Goal: Task Accomplishment & Management: Manage account settings

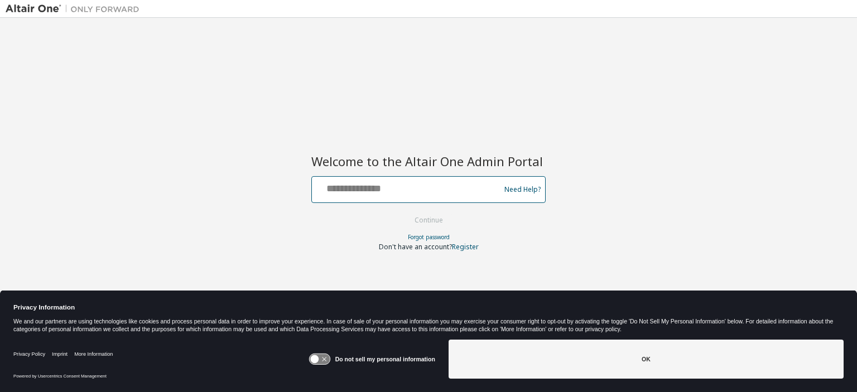
click at [364, 191] on input "text" at bounding box center [407, 187] width 183 height 16
type input "**********"
click at [425, 221] on button "Continue" at bounding box center [429, 220] width 52 height 17
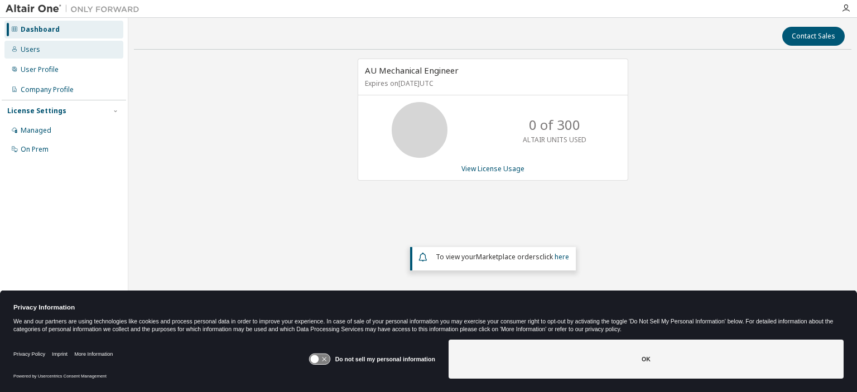
click at [39, 50] on div "Users" at bounding box center [63, 50] width 119 height 18
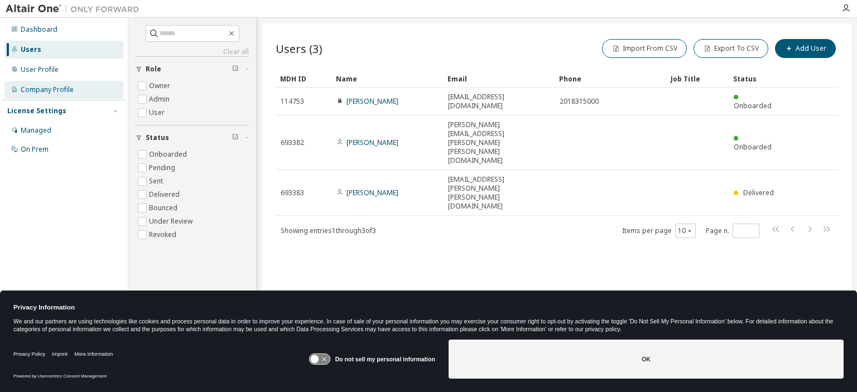
click at [81, 91] on div "Company Profile" at bounding box center [63, 90] width 119 height 18
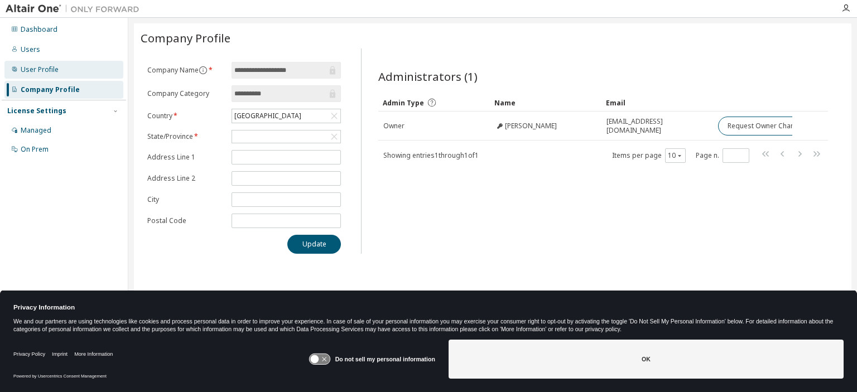
click at [50, 68] on div "User Profile" at bounding box center [40, 69] width 38 height 9
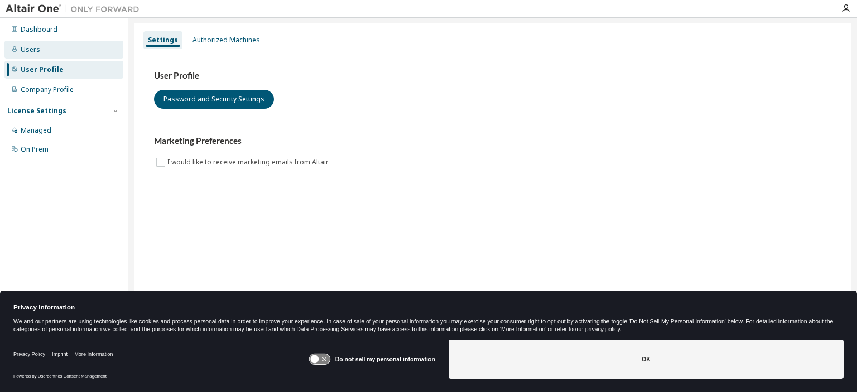
click at [36, 54] on div "Users" at bounding box center [31, 49] width 20 height 9
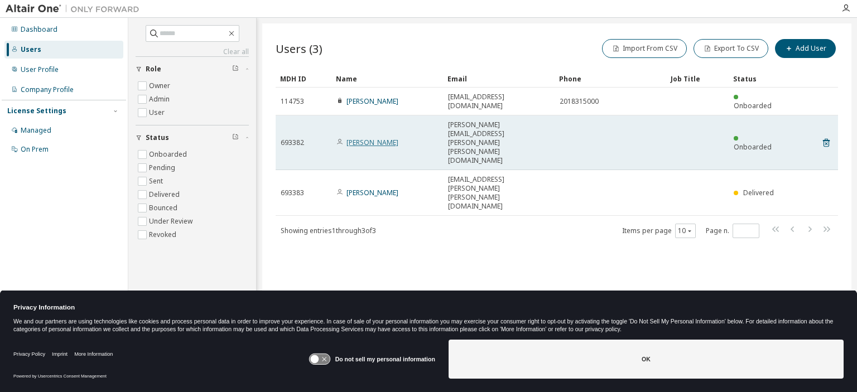
click at [377, 138] on link "Nicole Szabo" at bounding box center [373, 142] width 52 height 9
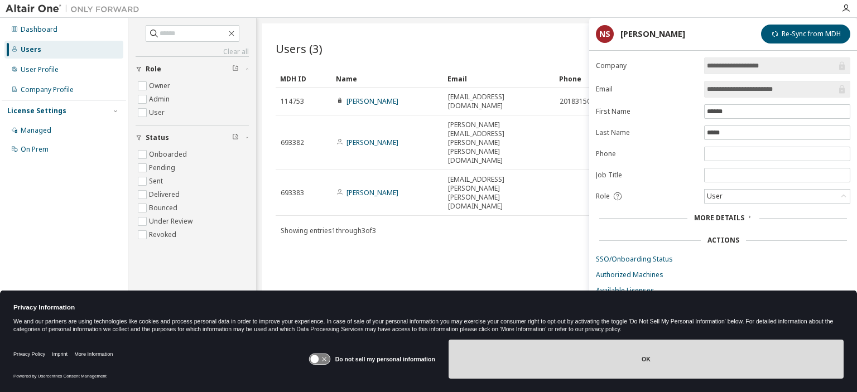
click at [650, 351] on button "OK" at bounding box center [646, 359] width 395 height 39
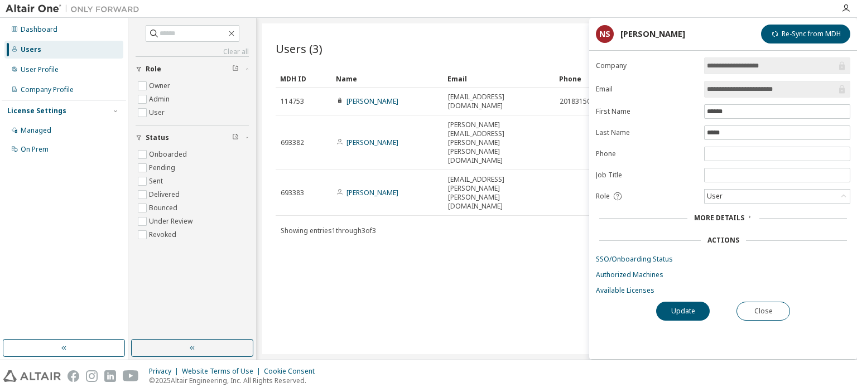
click at [52, 222] on div "Dashboard Users User Profile Company Profile License Settings Managed On Prem" at bounding box center [64, 179] width 124 height 319
click at [793, 195] on div "User" at bounding box center [777, 196] width 145 height 13
click at [733, 208] on li "Admin" at bounding box center [777, 209] width 143 height 15
click at [687, 315] on button "Update" at bounding box center [683, 311] width 54 height 19
click at [763, 312] on button "Close" at bounding box center [764, 311] width 54 height 19
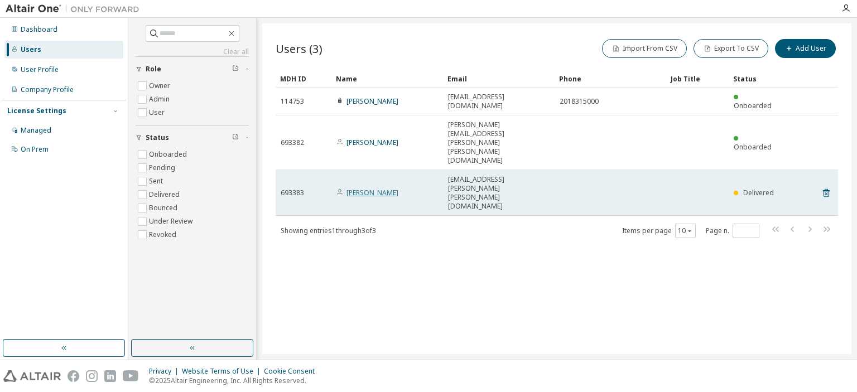
click at [362, 188] on link "Amir Sadighi" at bounding box center [373, 192] width 52 height 9
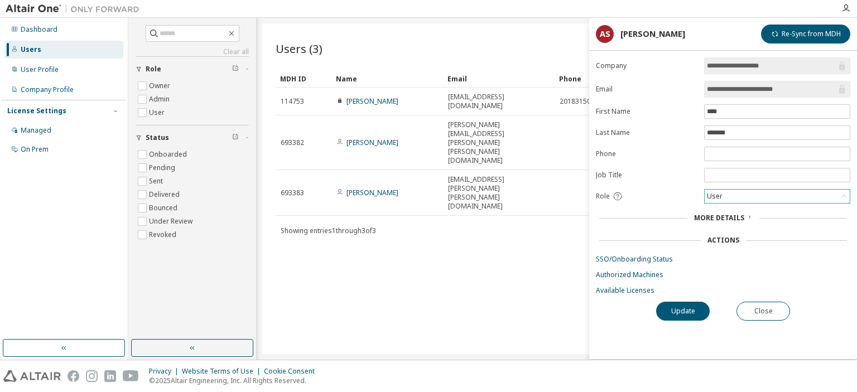
click at [752, 191] on div "User" at bounding box center [777, 196] width 145 height 13
click at [735, 212] on li "Admin" at bounding box center [777, 209] width 143 height 15
click at [684, 311] on button "Update" at bounding box center [683, 311] width 54 height 19
